Goal: Transaction & Acquisition: Purchase product/service

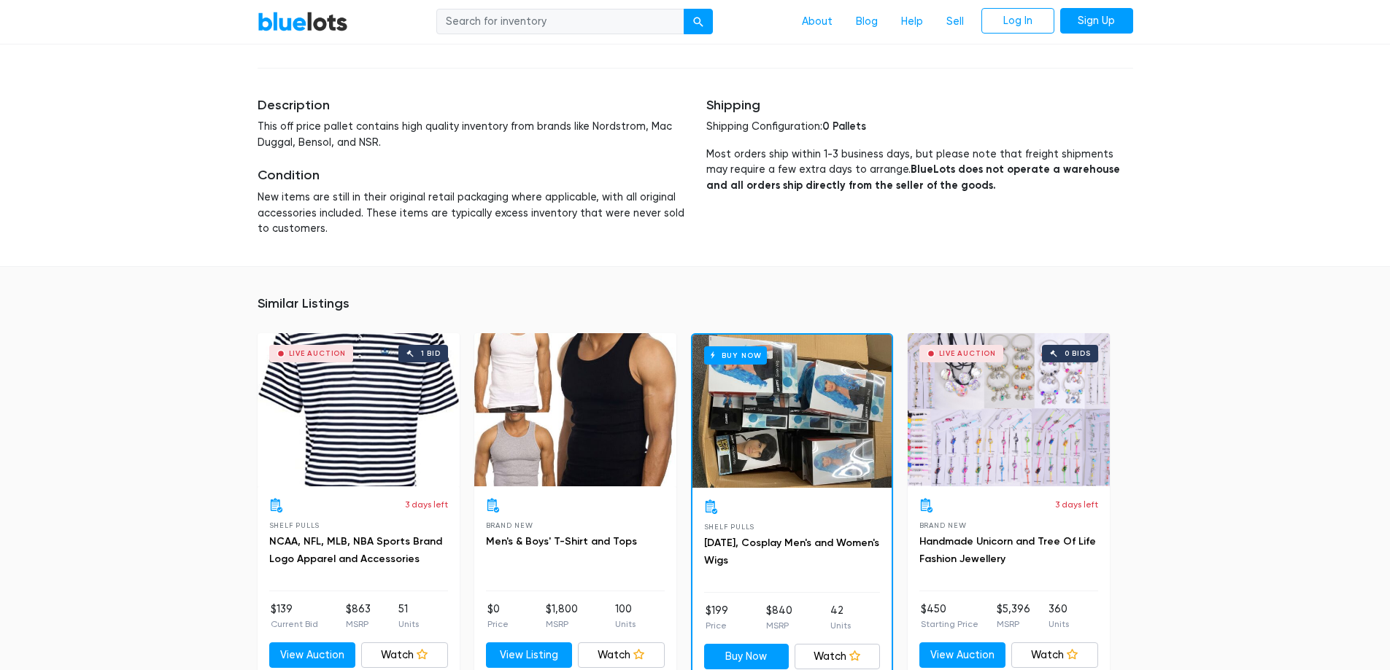
scroll to position [657, 0]
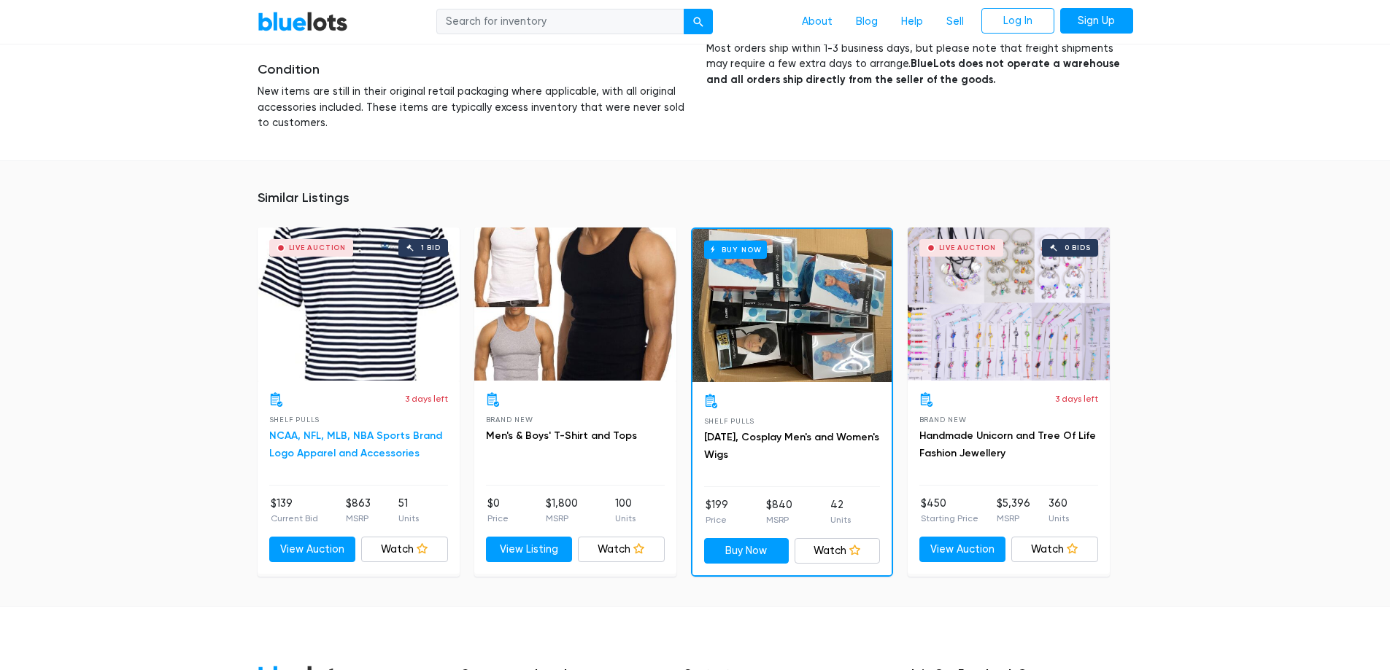
click at [328, 438] on link "NCAA, NFL, MLB, NBA Sports Brand Logo Apparel and Accessories" at bounding box center [355, 445] width 173 height 30
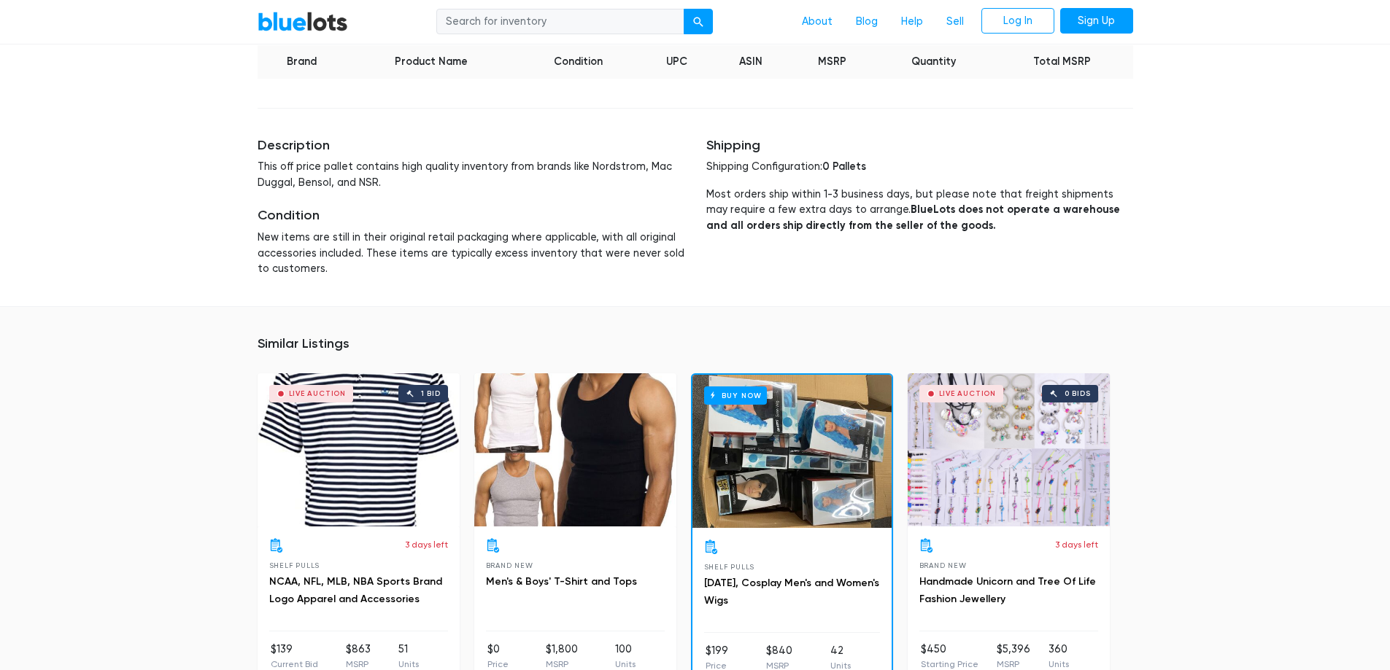
scroll to position [584, 0]
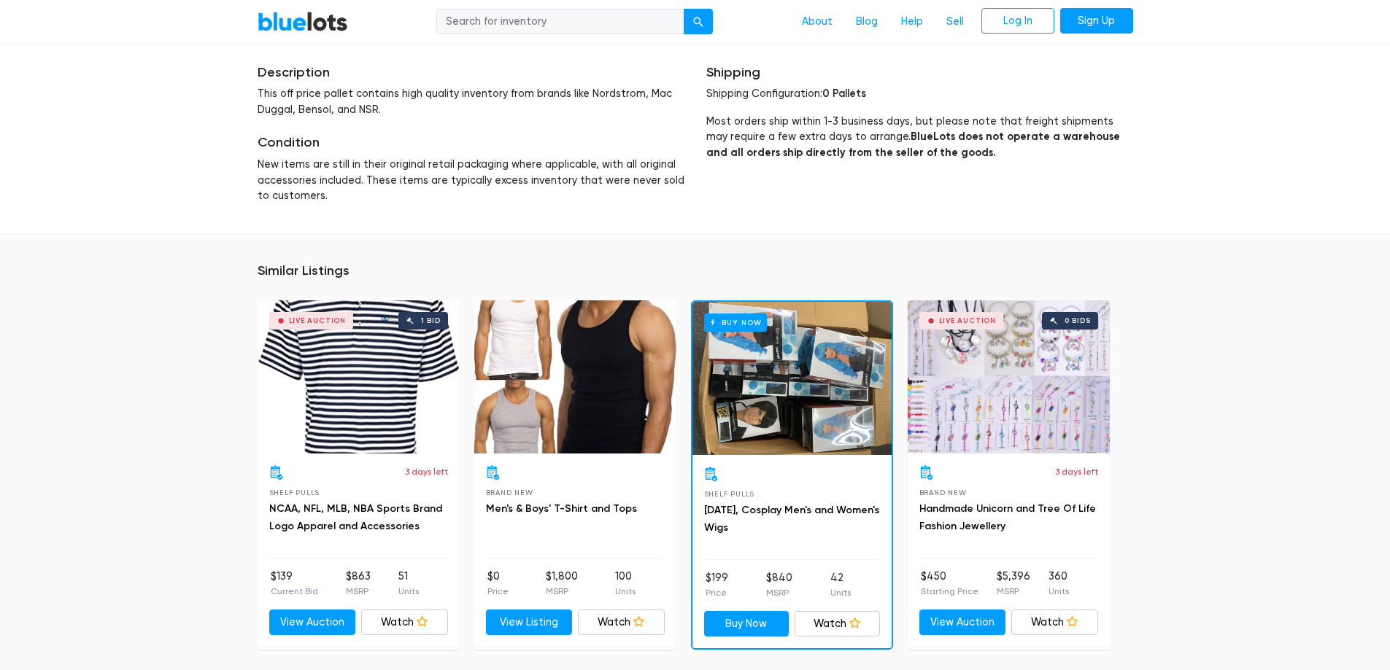
click at [1330, 185] on div "BlueLots About Blog Help Sell Log In Sign Up Home / Liquidation / Nordstrom, Ma…" at bounding box center [695, 190] width 1390 height 1457
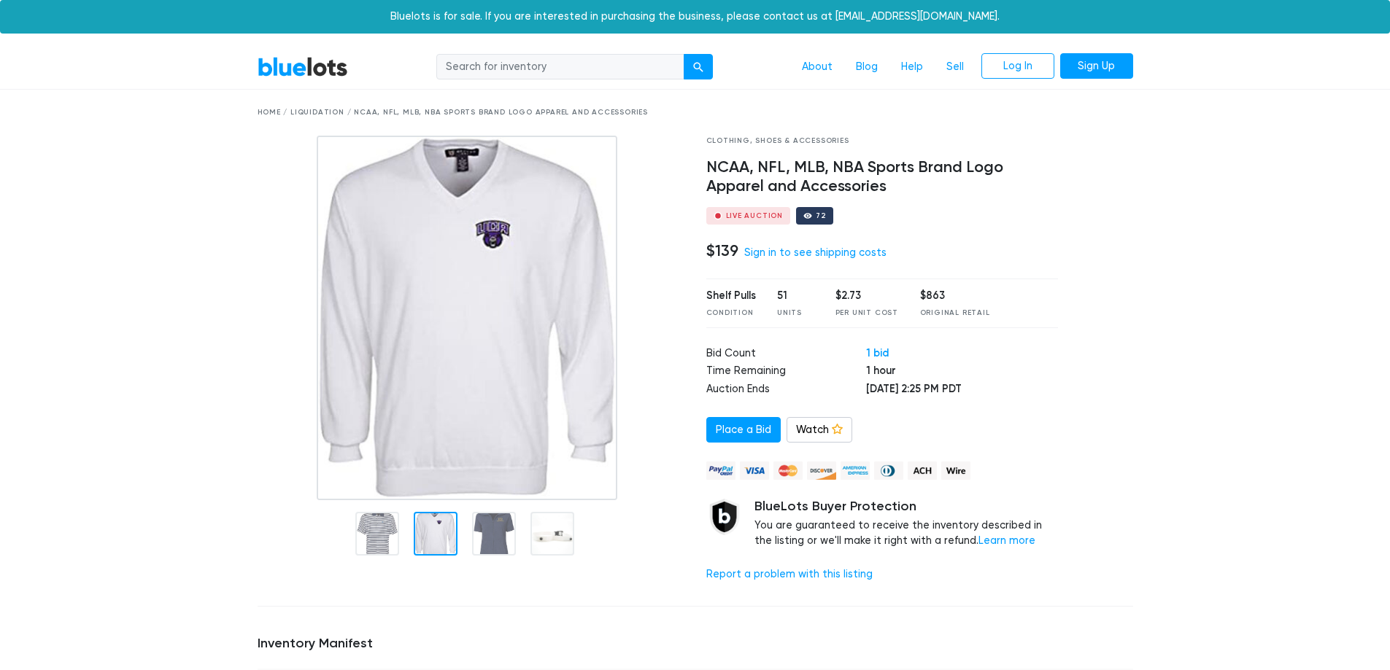
click at [426, 523] on div at bounding box center [436, 534] width 44 height 44
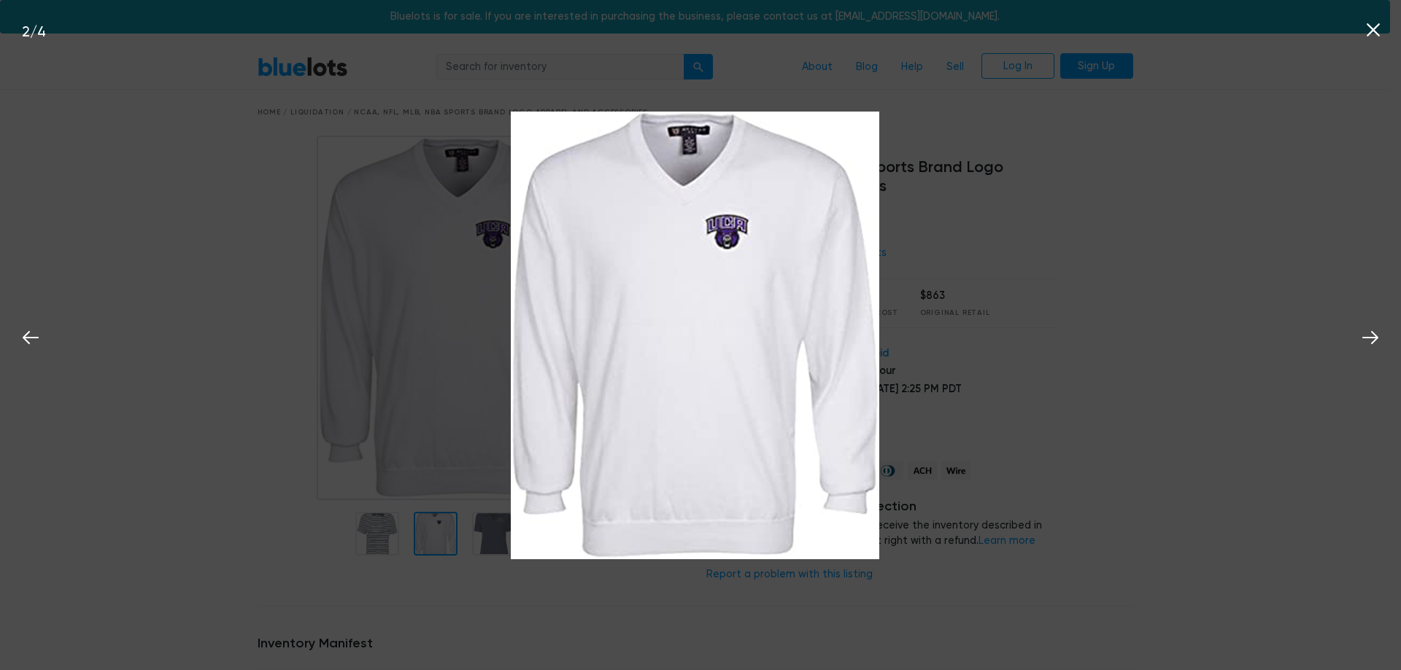
click at [1118, 328] on div "2 / 4" at bounding box center [700, 335] width 1401 height 670
